Goal: Task Accomplishment & Management: Manage account settings

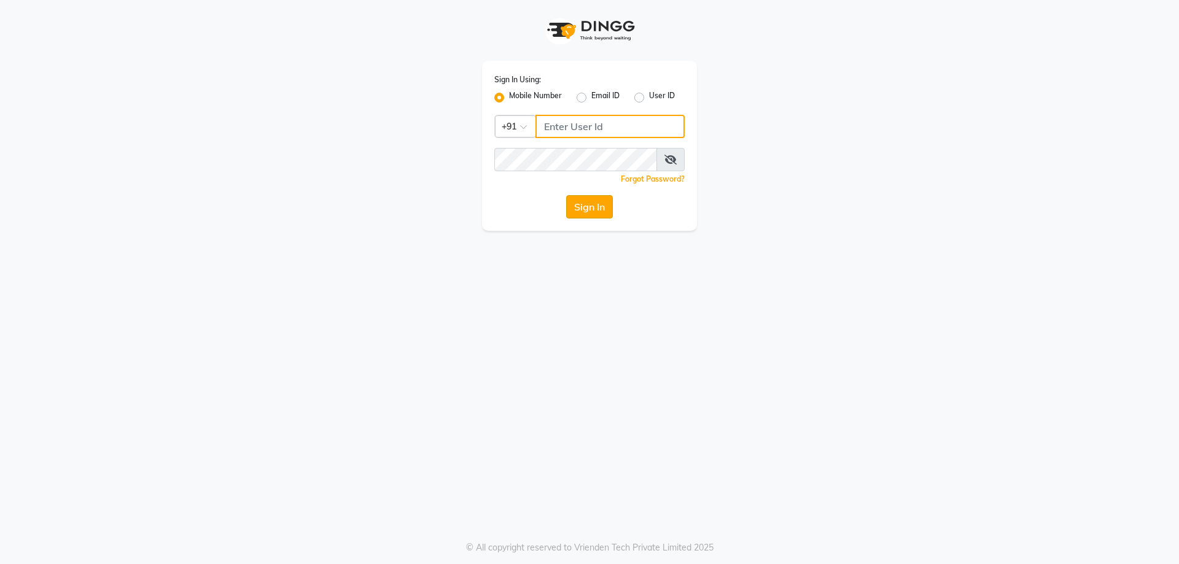
type input "7737730058"
click at [588, 197] on button "Sign In" at bounding box center [589, 206] width 47 height 23
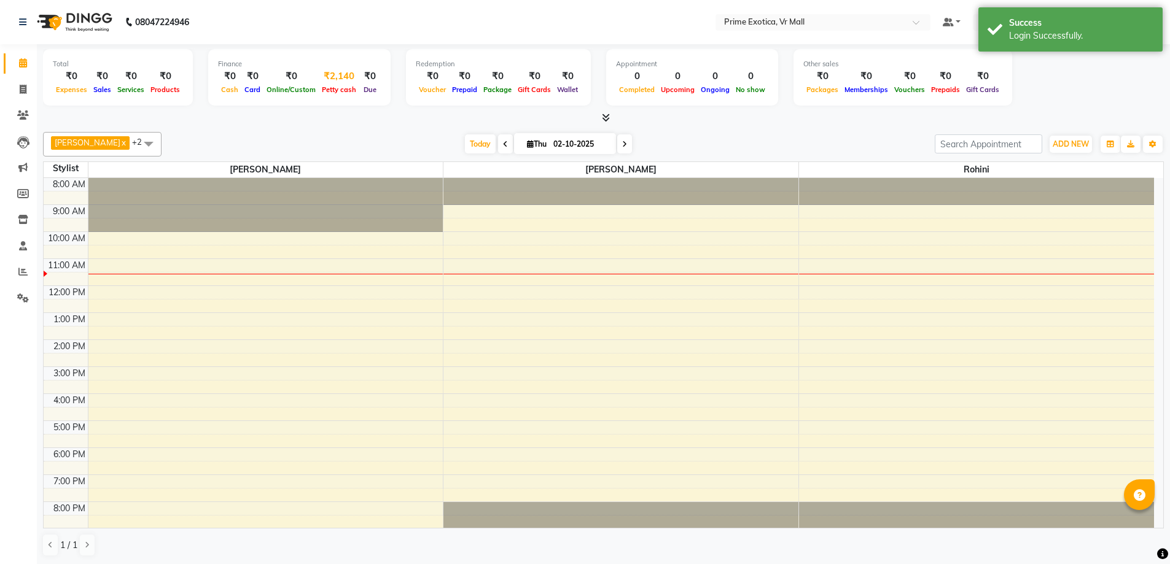
click at [336, 86] on span "Petty cash" at bounding box center [339, 89] width 41 height 9
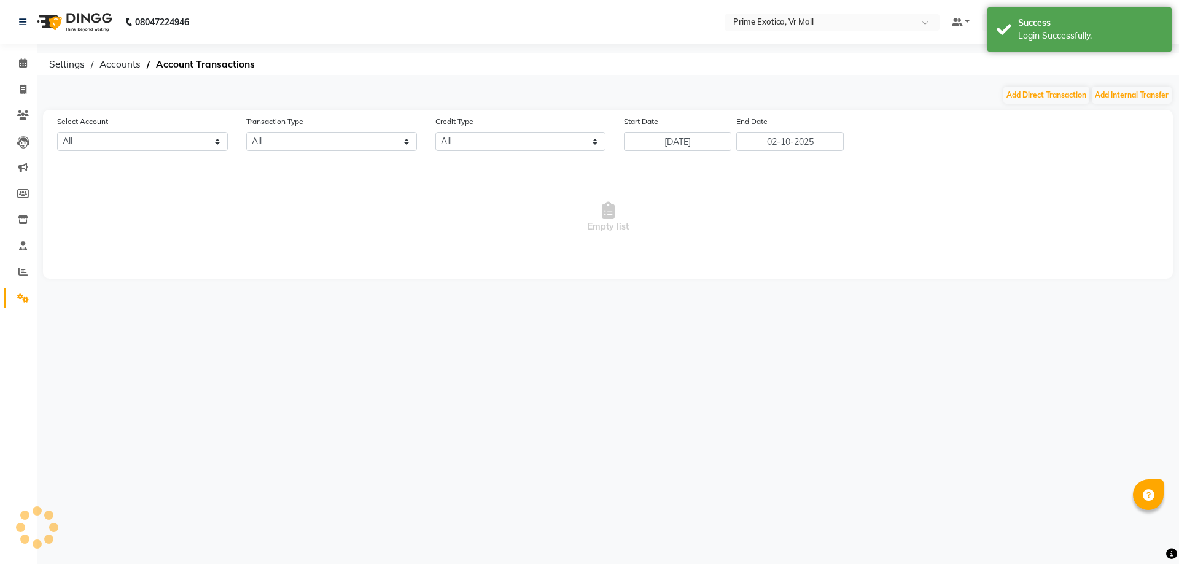
select select "5063"
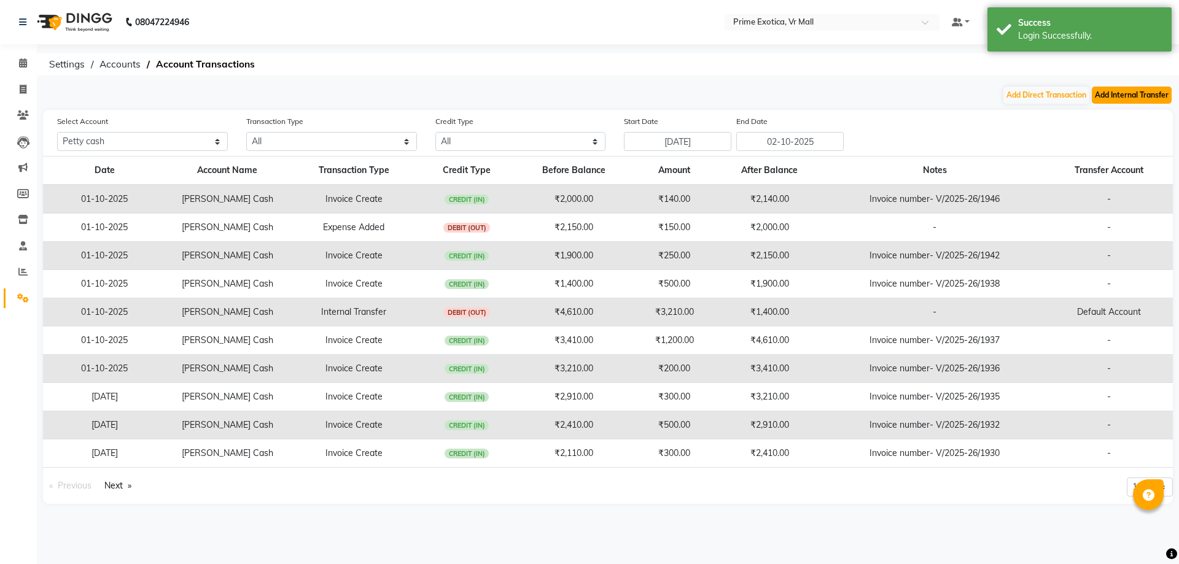
click at [1102, 93] on button "Add Internal Transfer" at bounding box center [1132, 95] width 80 height 17
select select "internal transfer"
select select "5063"
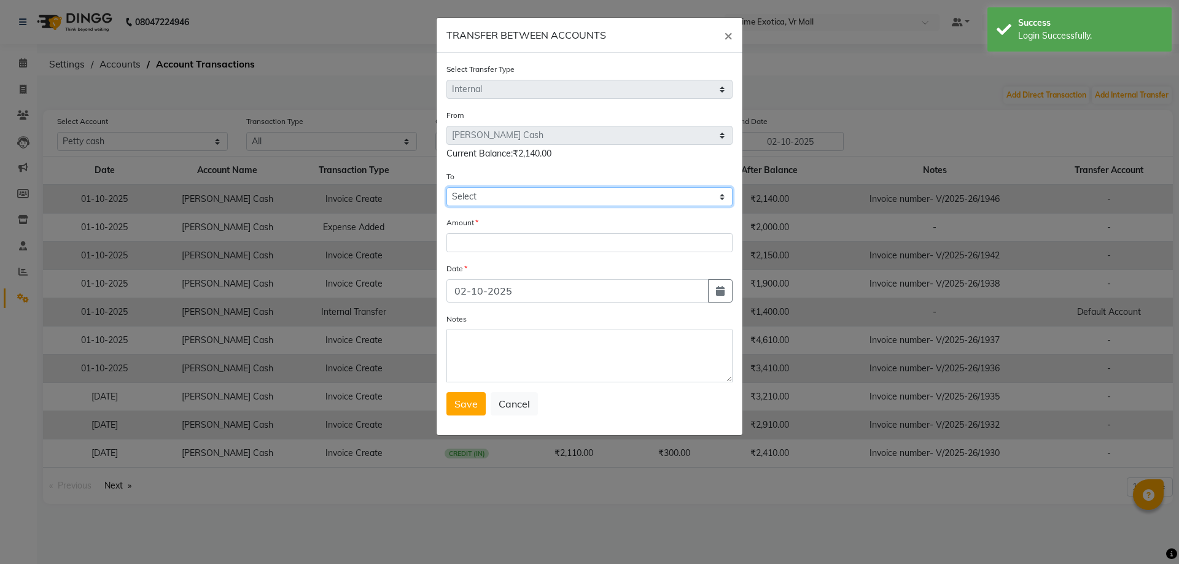
click at [518, 198] on select "Select [PERSON_NAME] Cash Default Account" at bounding box center [589, 196] width 286 height 19
select select "5064"
click at [446, 187] on select "Select [PERSON_NAME] Cash Default Account" at bounding box center [589, 196] width 286 height 19
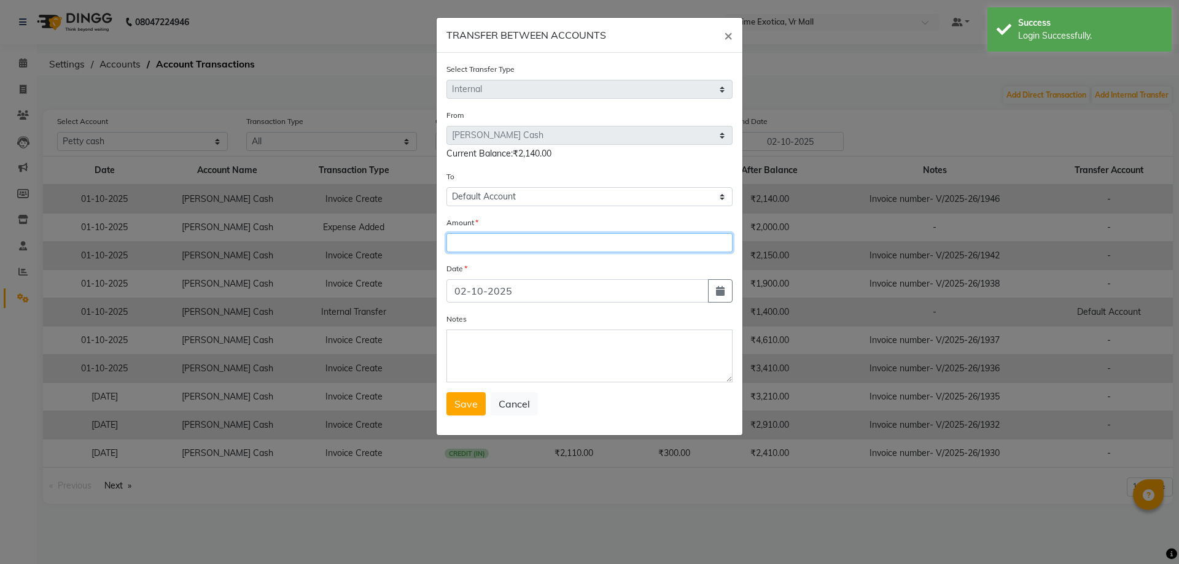
click at [505, 241] on input "number" at bounding box center [589, 242] width 286 height 19
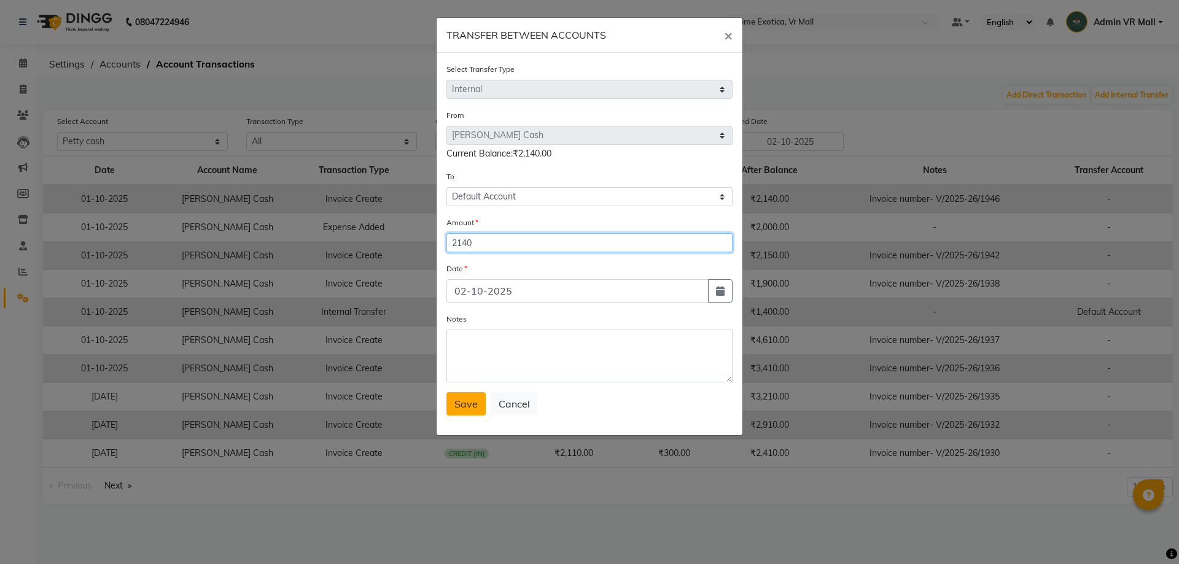
type input "2140"
click at [458, 400] on span "Save" at bounding box center [465, 404] width 23 height 12
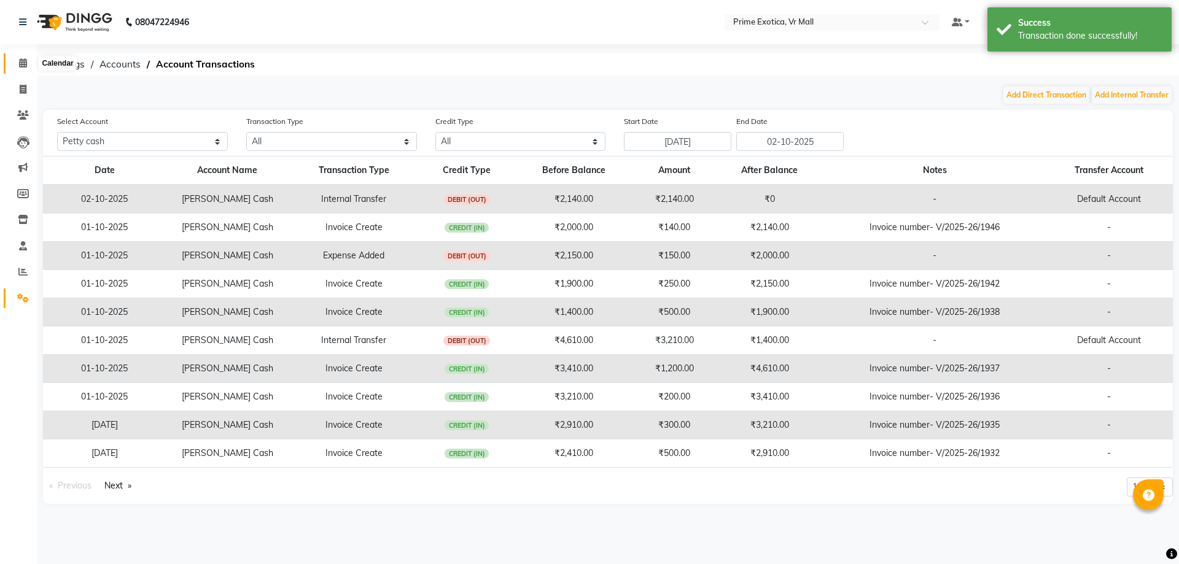
click at [14, 63] on span at bounding box center [22, 63] width 21 height 14
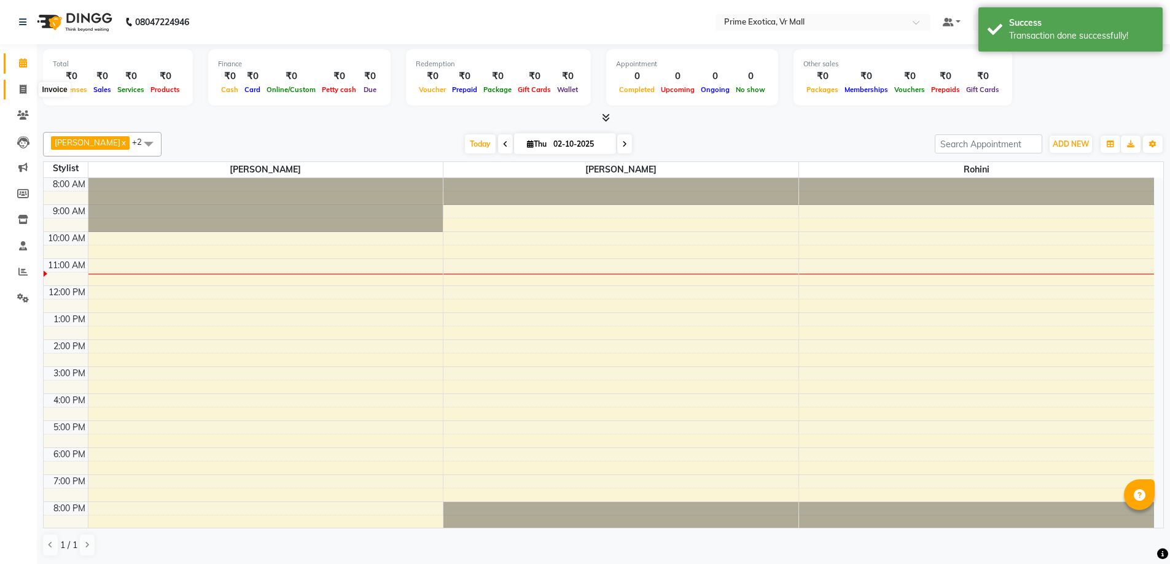
click at [17, 85] on span at bounding box center [22, 90] width 21 height 14
select select "6077"
select select "service"
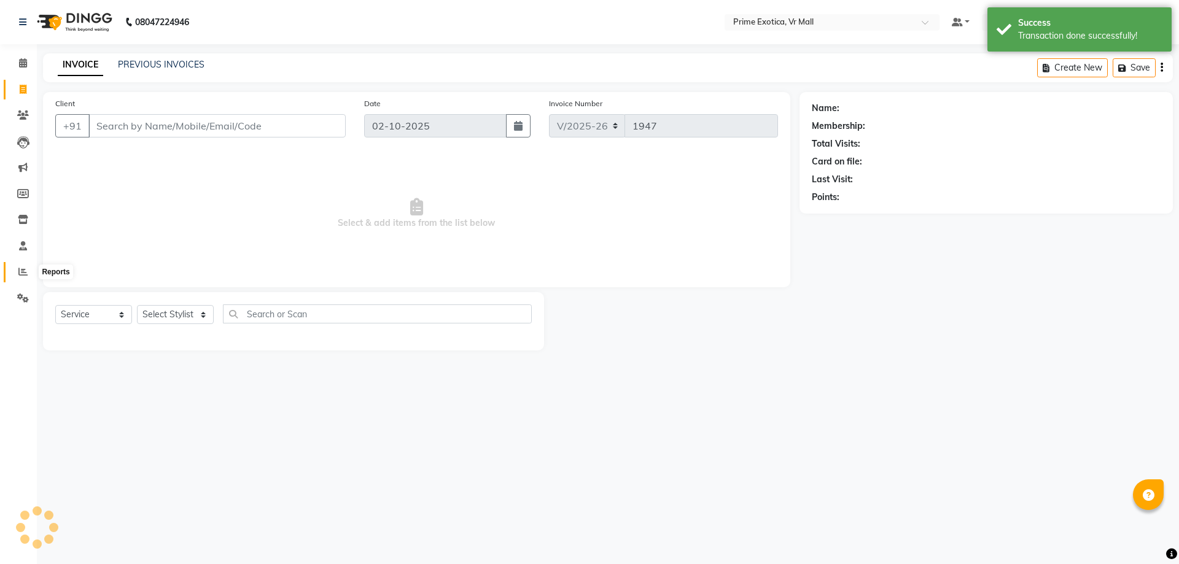
click at [31, 268] on span at bounding box center [22, 272] width 21 height 14
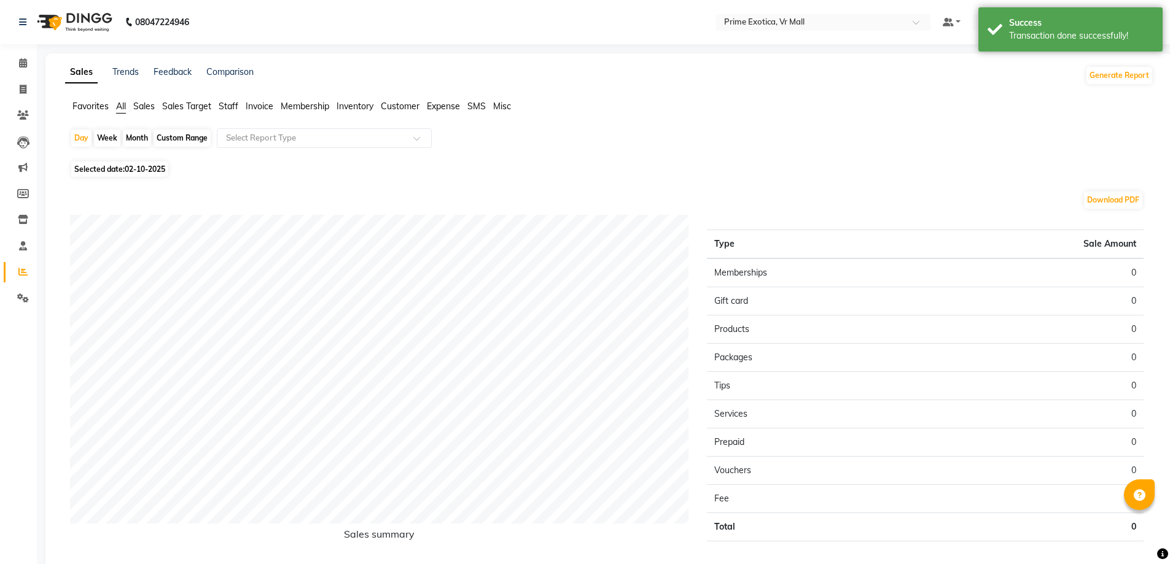
click at [145, 135] on div "Month" at bounding box center [137, 138] width 28 height 17
select select "10"
select select "2025"
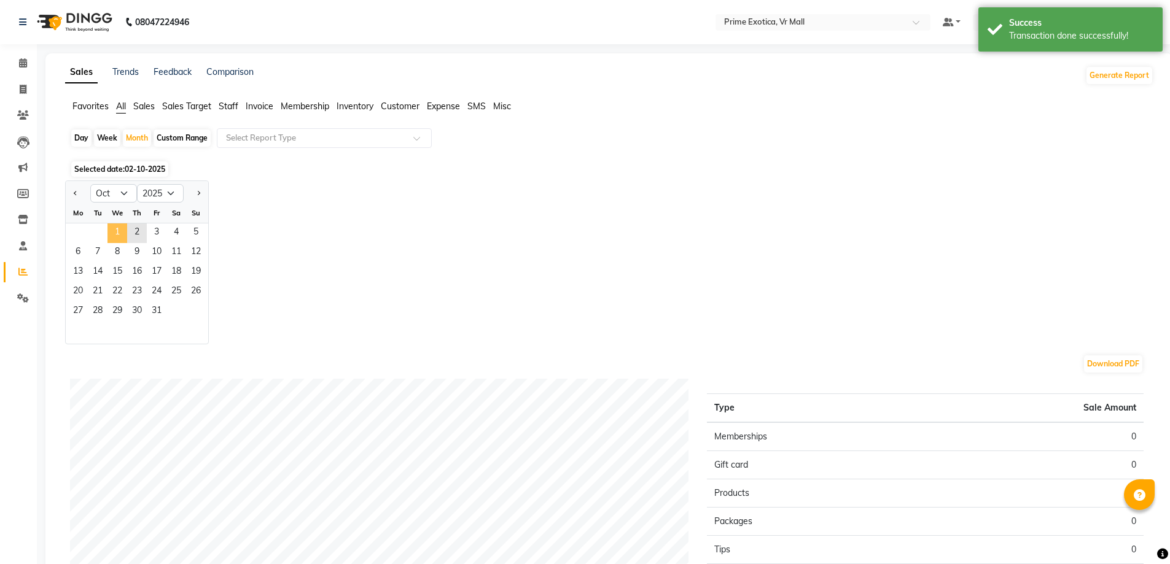
click at [115, 224] on span "1" at bounding box center [117, 234] width 20 height 20
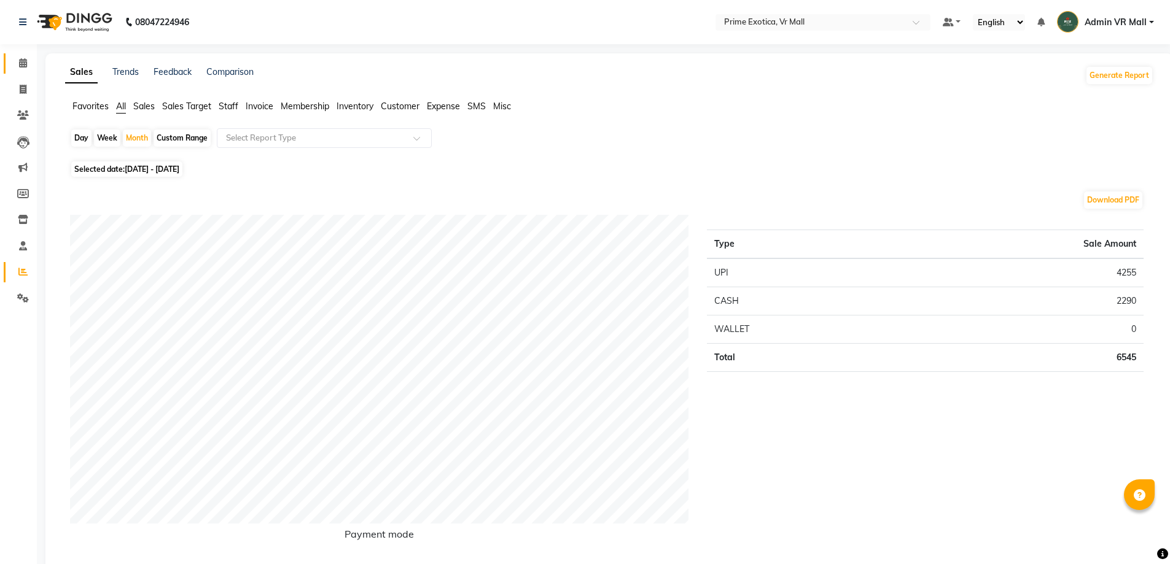
click at [17, 58] on span at bounding box center [22, 63] width 21 height 14
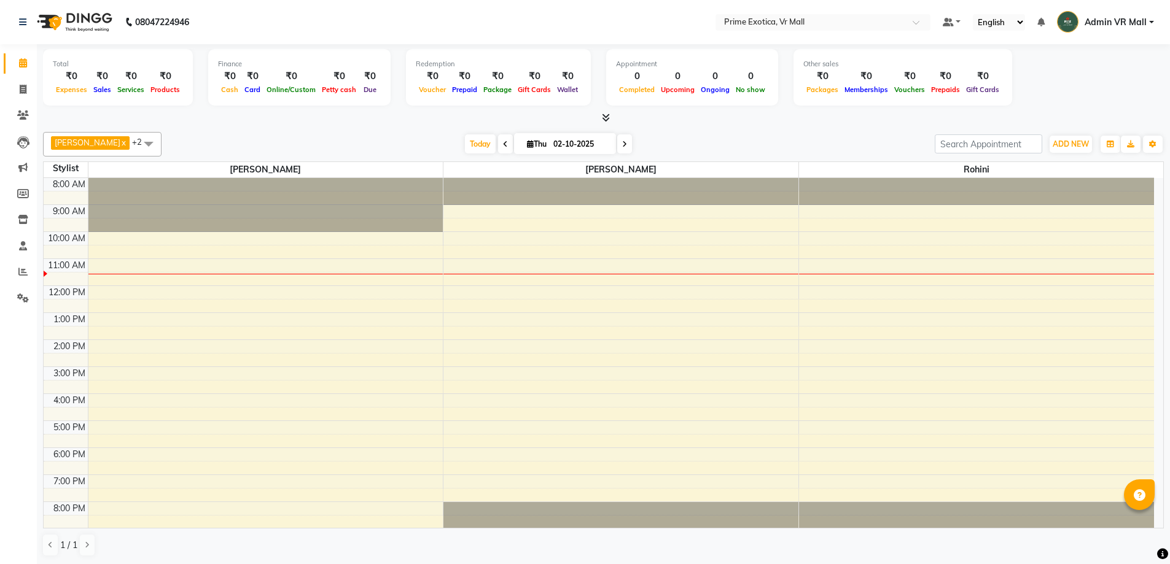
click at [406, 132] on div "[PERSON_NAME] x Rohini x AKSHAY [PERSON_NAME] x +2 Select All [PERSON_NAME] Adm…" at bounding box center [603, 144] width 1121 height 25
